Goal: Check status

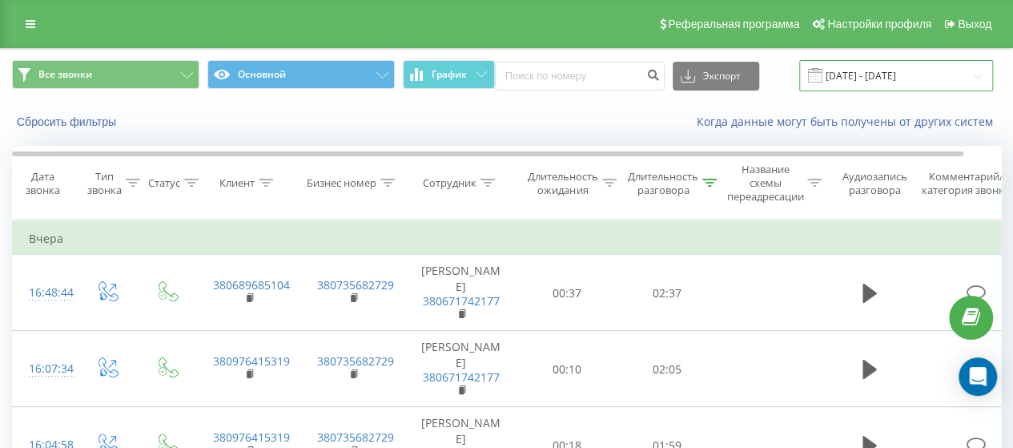
click at [877, 73] on input "[DATE] - [DATE]" at bounding box center [896, 75] width 194 height 31
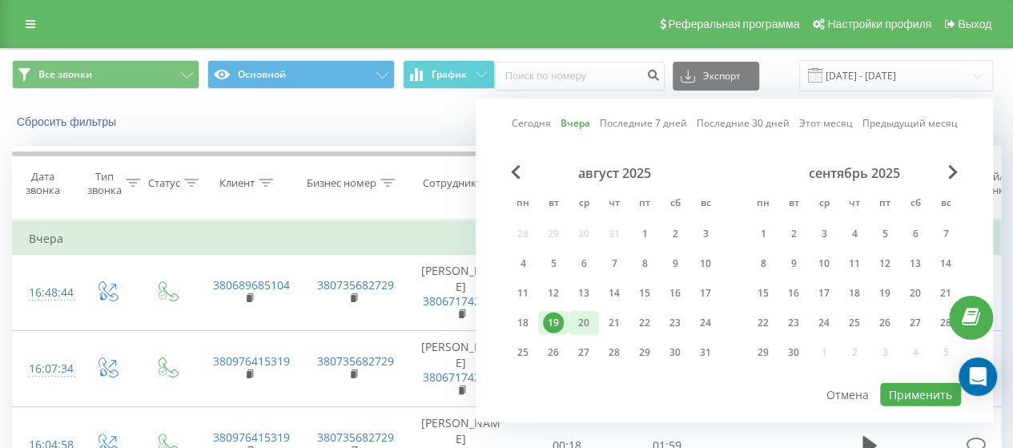
click at [588, 319] on font "20" at bounding box center [583, 322] width 11 height 14
click at [931, 397] on font "Применить" at bounding box center [920, 394] width 63 height 15
type input "[DATE] - [DATE]"
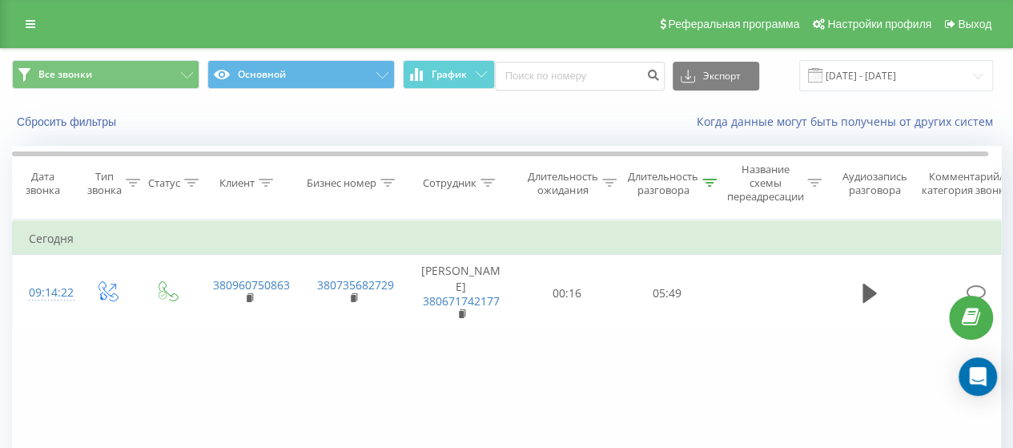
click at [709, 183] on icon at bounding box center [709, 183] width 14 height 8
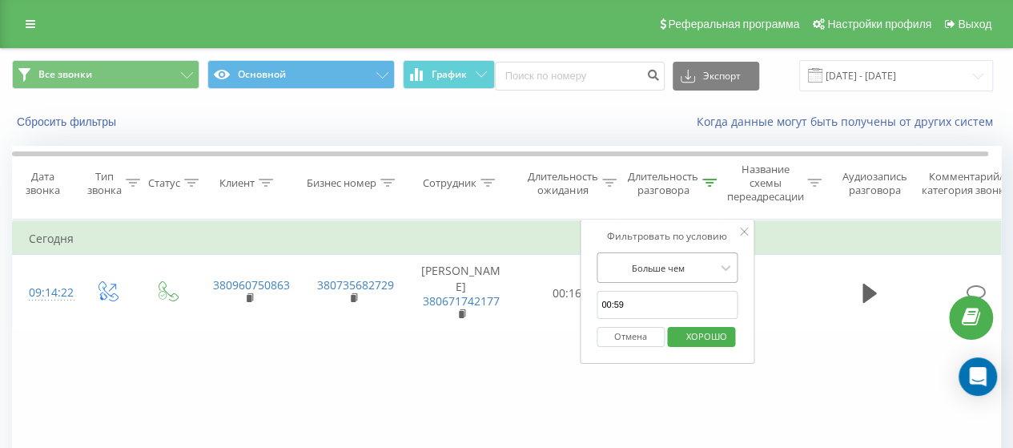
click at [669, 276] on div "Больше чем" at bounding box center [658, 267] width 117 height 24
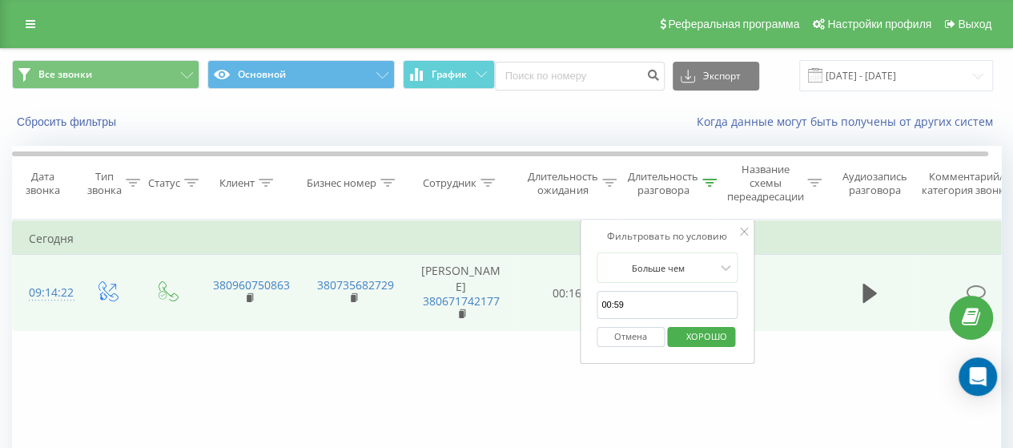
click at [811, 311] on td at bounding box center [769, 293] width 104 height 76
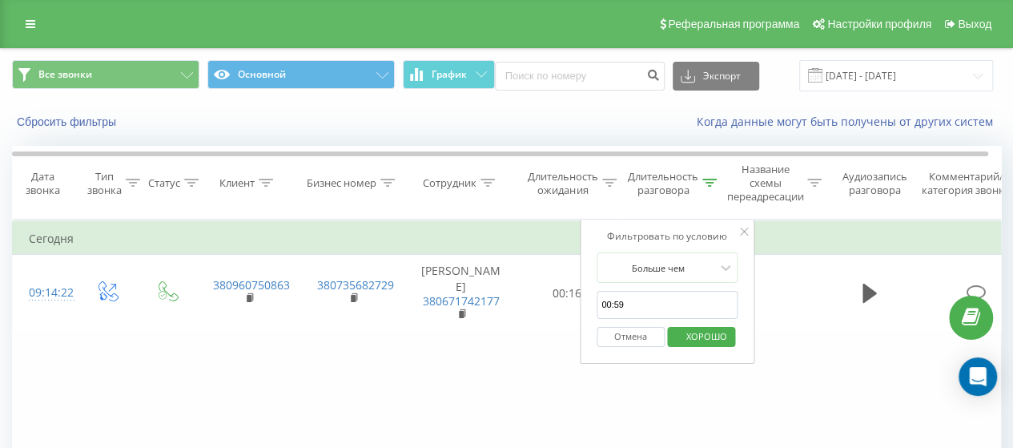
click at [607, 337] on button "Отмена" at bounding box center [630, 337] width 68 height 20
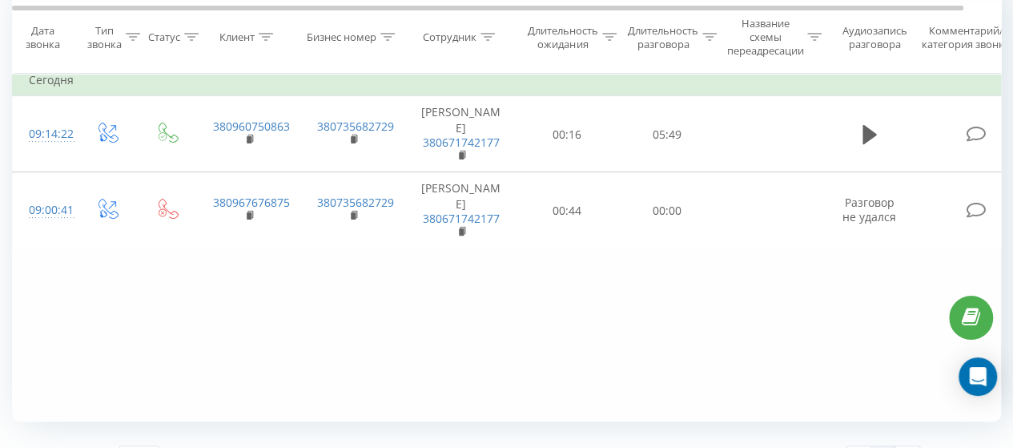
scroll to position [191, 0]
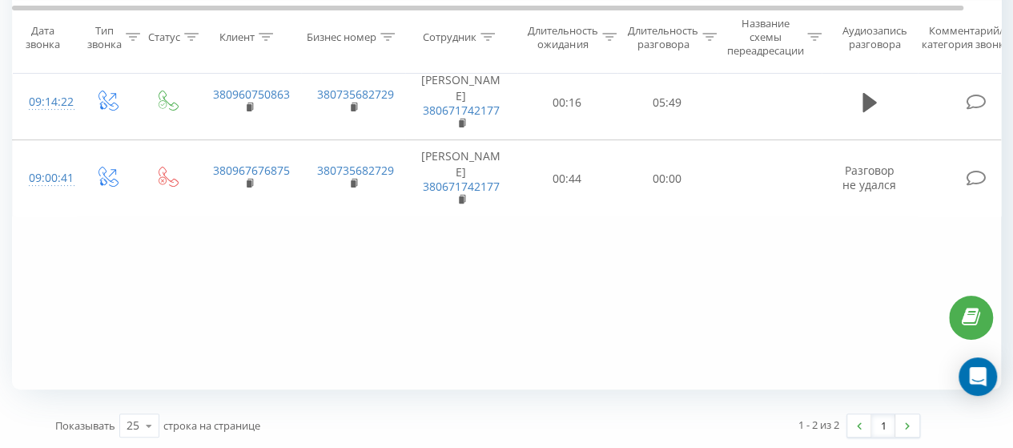
click at [151, 268] on div "Фильтровать по условию Равно Введите значение Отмена ХОРОШО Фильтровать по усло…" at bounding box center [506, 209] width 989 height 360
